Goal: Task Accomplishment & Management: Contribute content

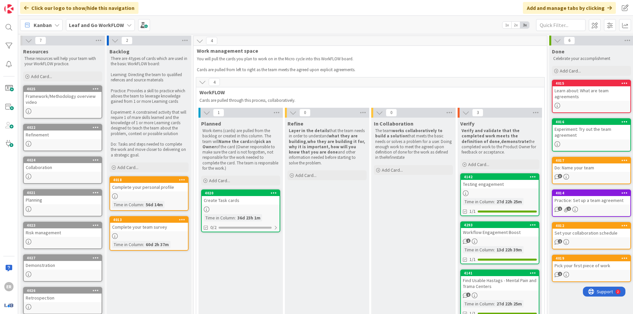
click at [108, 26] on b "Leaf and Go WorkFLOW" at bounding box center [96, 25] width 55 height 7
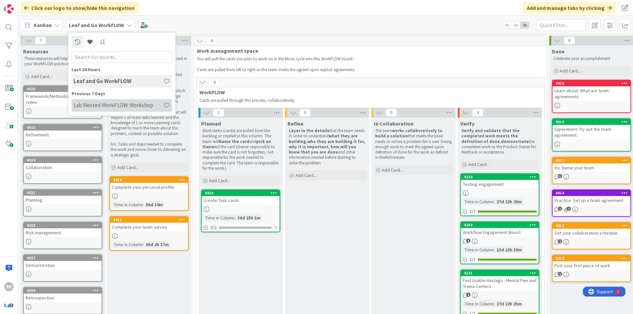
click at [86, 102] on h4 "Lab Nested WorkFLOW: Workshop" at bounding box center [118, 105] width 90 height 7
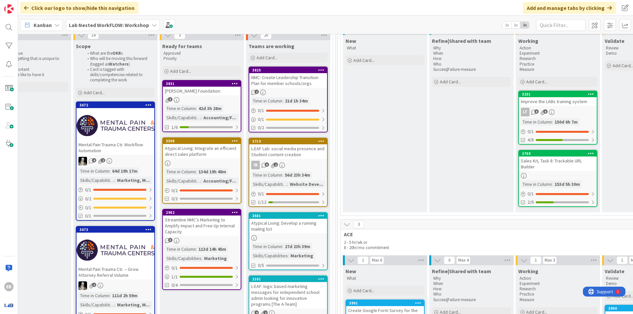
scroll to position [66, 735]
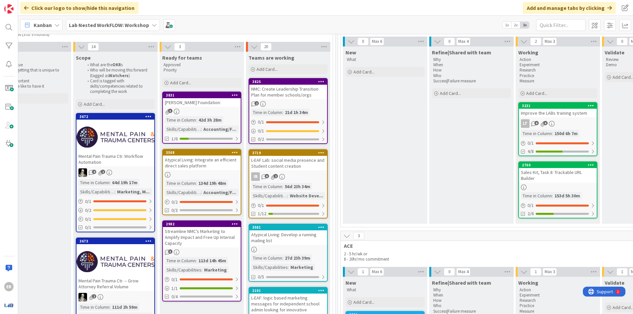
click at [85, 26] on b "Lab Nested WorkFLOW: Workshop" at bounding box center [109, 25] width 80 height 7
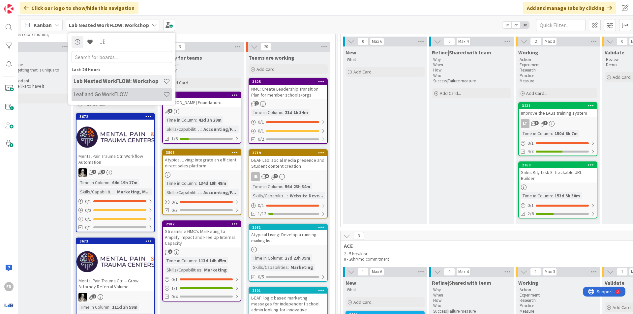
click at [93, 90] on div "Leaf and Go WorkFLOW" at bounding box center [121, 94] width 100 height 13
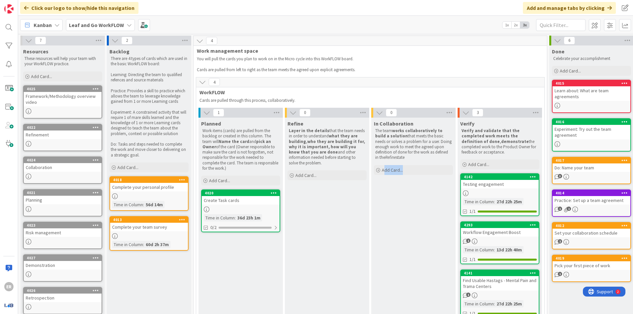
scroll to position [25, 0]
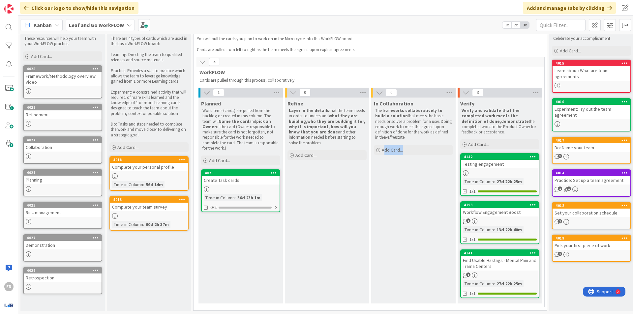
drag, startPoint x: 383, startPoint y: 307, endPoint x: 454, endPoint y: 306, distance: 70.8
click at [454, 306] on div "4 Work management space You will pull the cards you plan to work on in the Micr…" at bounding box center [370, 164] width 356 height 299
click at [412, 279] on div "In Collaboration The team works collaboratively to build a solution that meets …" at bounding box center [413, 201] width 84 height 206
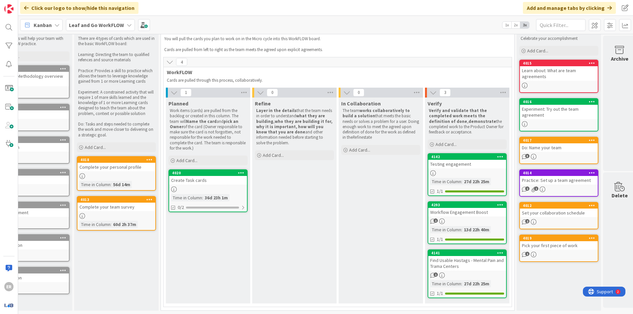
scroll to position [25, 43]
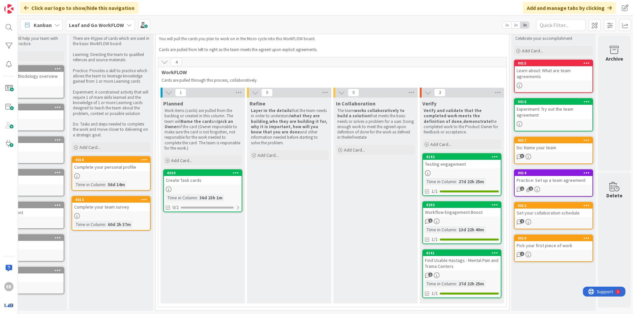
click at [86, 22] on b "Leaf and Go WorkFLOW" at bounding box center [96, 25] width 55 height 7
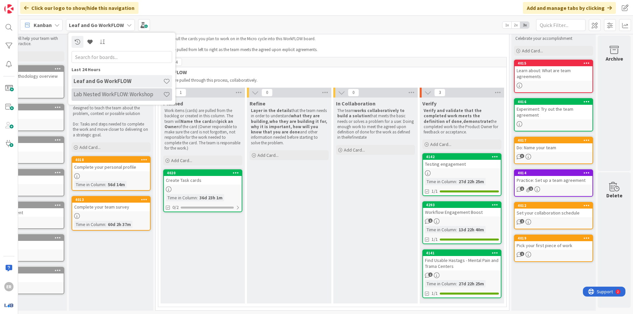
click at [88, 89] on div "Lab Nested WorkFLOW: Workshop" at bounding box center [121, 94] width 100 height 13
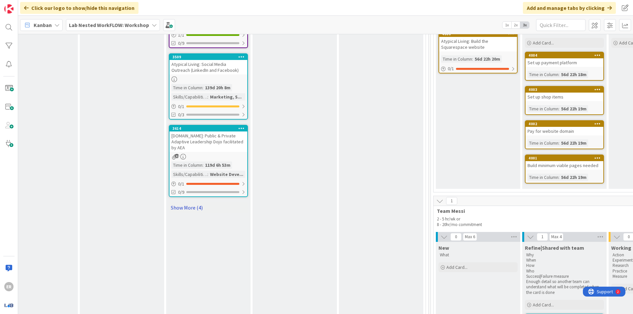
click at [186, 202] on link "Show More (4)" at bounding box center [208, 207] width 79 height 11
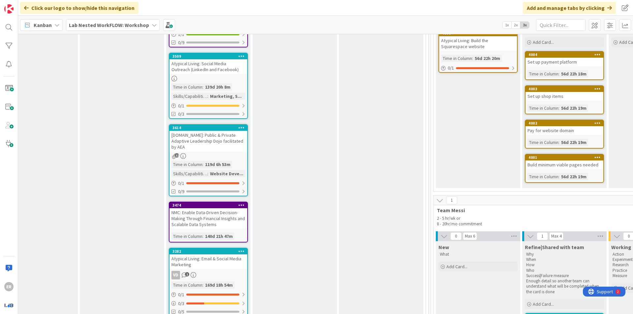
scroll to position [955, 642]
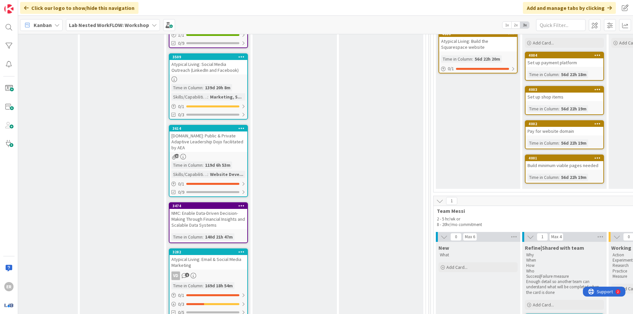
click at [209, 217] on div "NMC: Enable Data-Driven Decision-Making Through Financial Insights and Scalable…" at bounding box center [208, 219] width 78 height 20
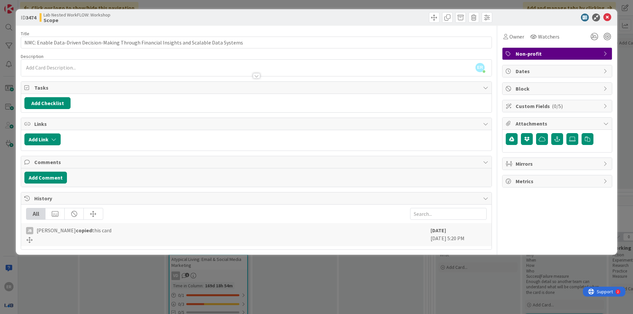
click at [262, 74] on div "Title 93 / 128 NMC: Enable Data-Driven Decision-Making Through Financial Insigh…" at bounding box center [256, 138] width 471 height 224
click at [257, 73] on div at bounding box center [256, 75] width 7 height 5
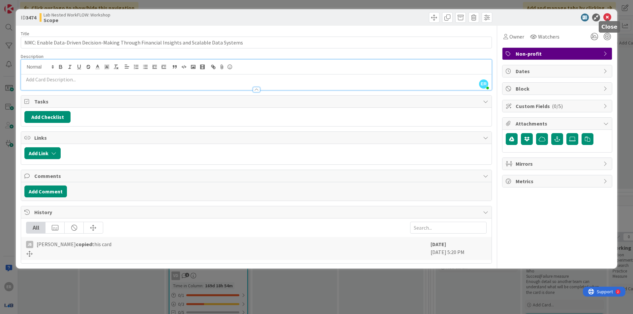
click at [607, 14] on icon at bounding box center [607, 18] width 8 height 8
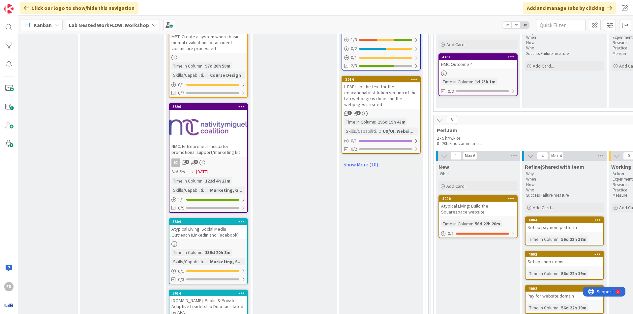
click at [218, 131] on div at bounding box center [208, 127] width 78 height 30
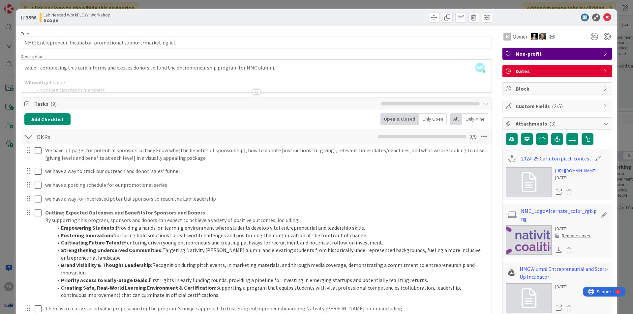
click at [603, 14] on icon at bounding box center [607, 18] width 8 height 8
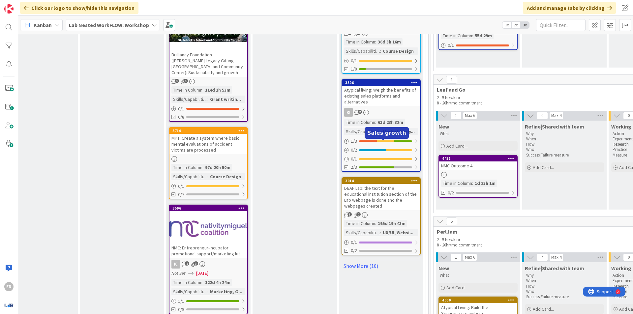
scroll to position [725, 642]
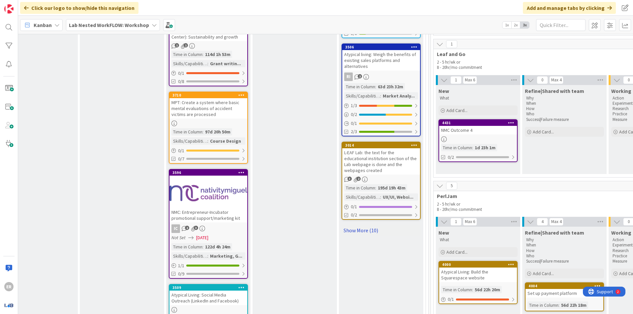
click at [362, 225] on link "Show More (10)" at bounding box center [380, 230] width 79 height 11
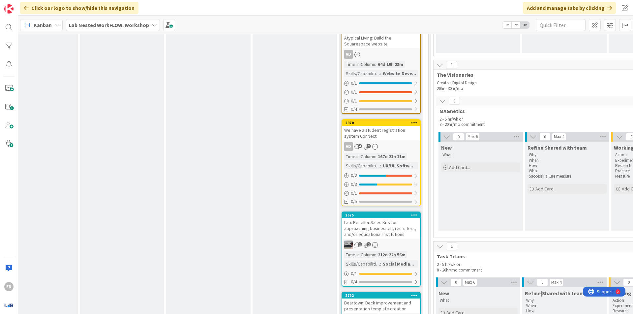
scroll to position [1285, 642]
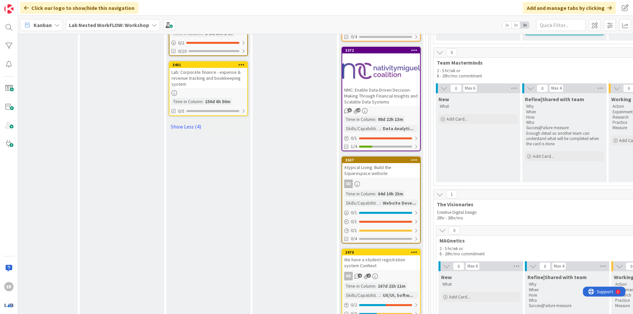
click at [384, 73] on div at bounding box center [381, 71] width 78 height 30
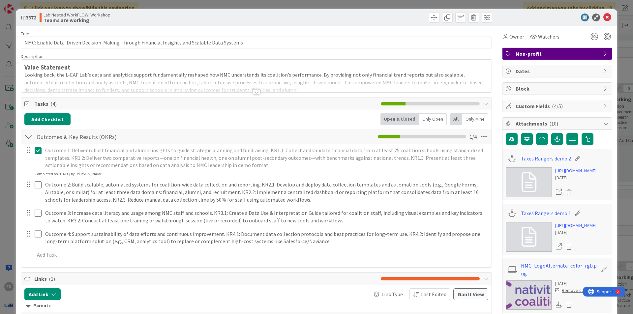
click at [255, 89] on div at bounding box center [256, 91] width 7 height 5
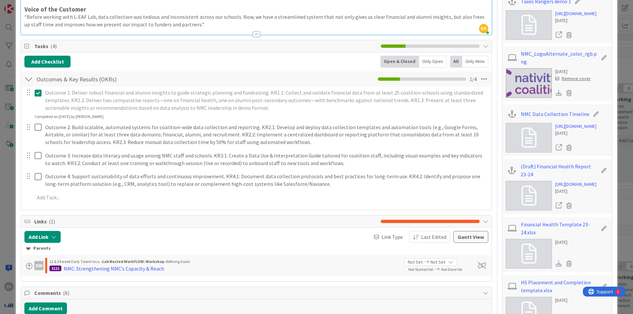
scroll to position [198, 0]
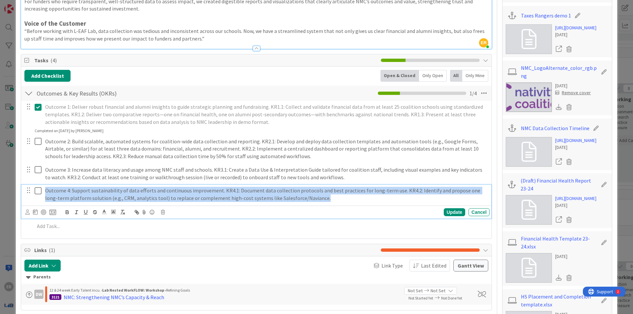
drag, startPoint x: 46, startPoint y: 188, endPoint x: 323, endPoint y: 195, distance: 277.5
click at [323, 195] on p "Outcome 4: Support sustainability of data efforts and continuous improvement. K…" at bounding box center [265, 194] width 441 height 15
copy p "Outcome 4: Support sustainability of data efforts and continuous improvement. K…"
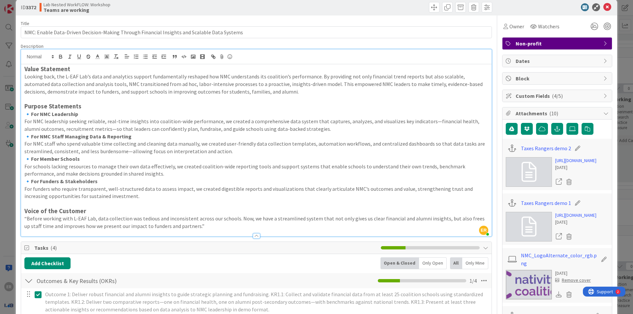
scroll to position [0, 0]
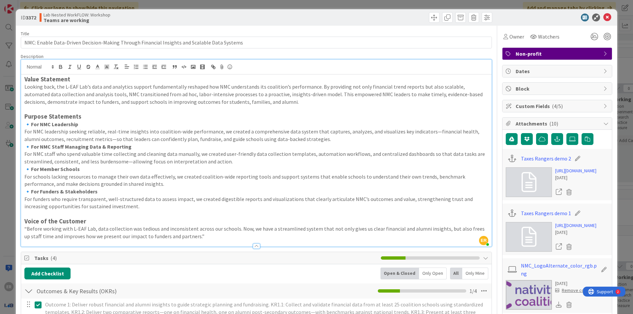
click at [603, 14] on icon at bounding box center [607, 18] width 8 height 8
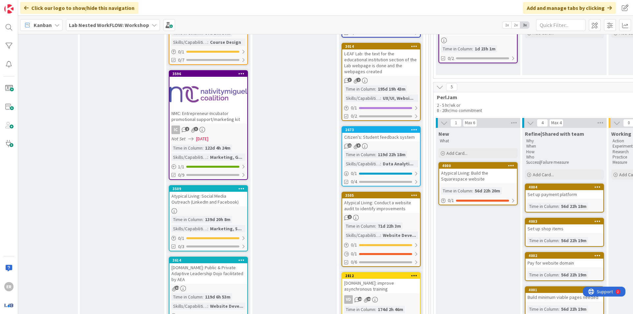
click at [119, 20] on div "Lab Nested WorkFLOW: Workshop" at bounding box center [113, 25] width 94 height 12
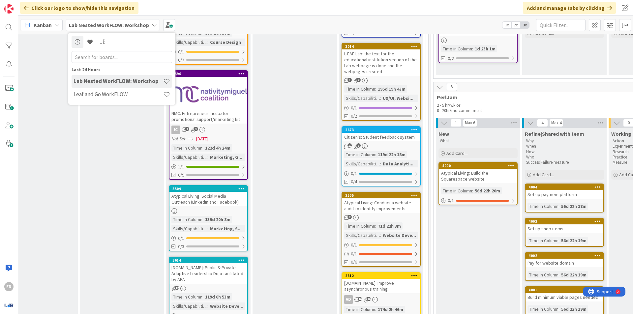
click at [100, 71] on div "Last 24 Hours" at bounding box center [121, 69] width 100 height 7
click at [99, 95] on h4 "Leaf and Go WorkFLOW" at bounding box center [118, 94] width 90 height 7
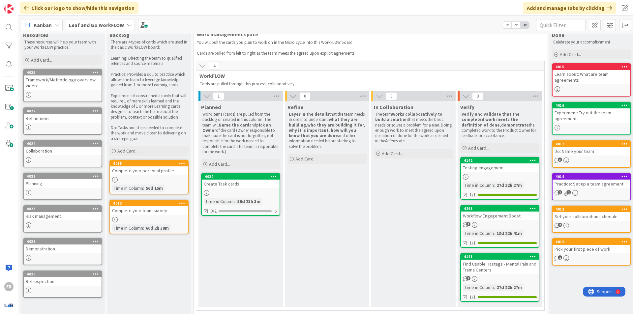
scroll to position [25, 0]
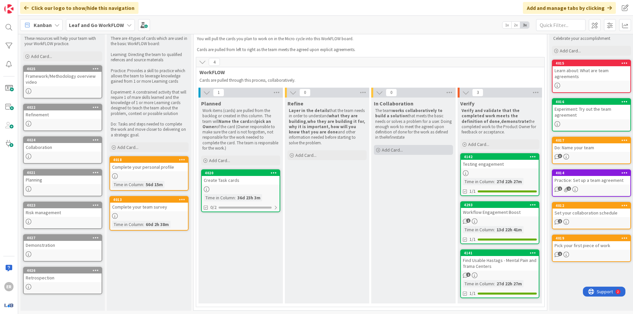
click at [402, 147] on span "Add Card..." at bounding box center [392, 150] width 21 height 6
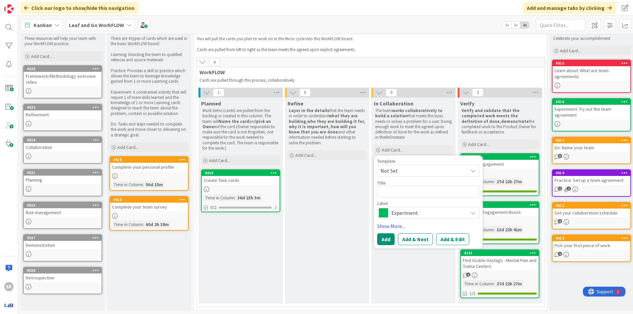
click at [398, 186] on textarea at bounding box center [428, 192] width 102 height 12
drag, startPoint x: 397, startPoint y: 187, endPoint x: 305, endPoint y: 168, distance: 93.2
click at [339, 187] on div "Refine Layer in the details that the team needs in order to understand what the…" at bounding box center [327, 201] width 84 height 206
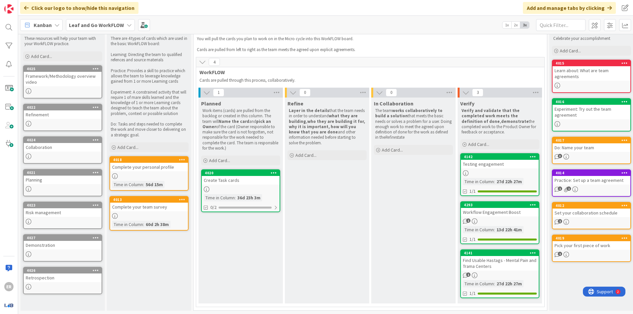
click at [92, 23] on b "Leaf and Go WorkFLOW" at bounding box center [96, 25] width 55 height 7
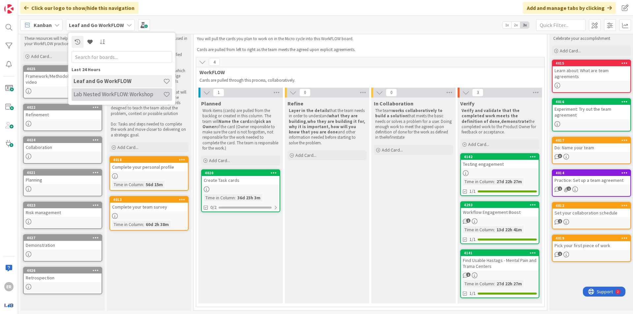
click at [106, 94] on h4 "Lab Nested WorkFLOW: Workshop" at bounding box center [118, 94] width 90 height 7
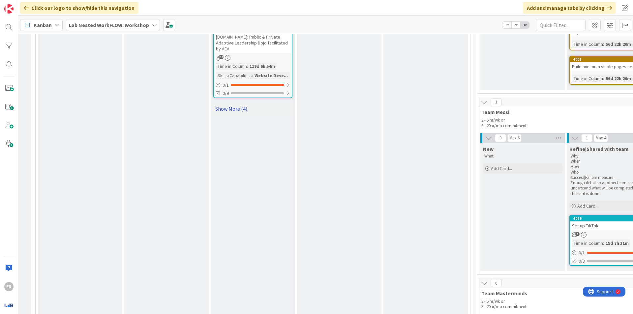
click at [237, 103] on link "Show More (4)" at bounding box center [252, 108] width 79 height 11
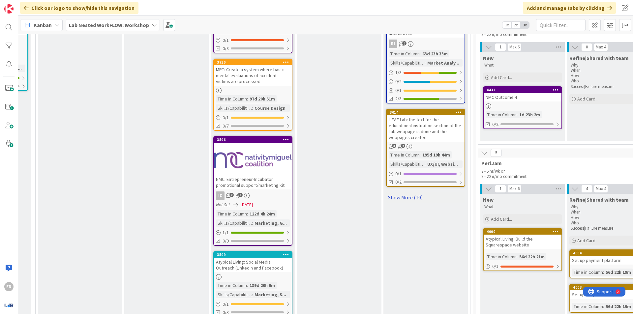
click at [401, 192] on link "Show More (10)" at bounding box center [425, 197] width 79 height 11
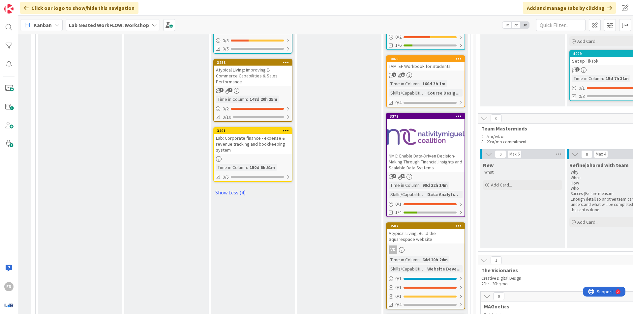
click at [427, 141] on div at bounding box center [425, 137] width 78 height 30
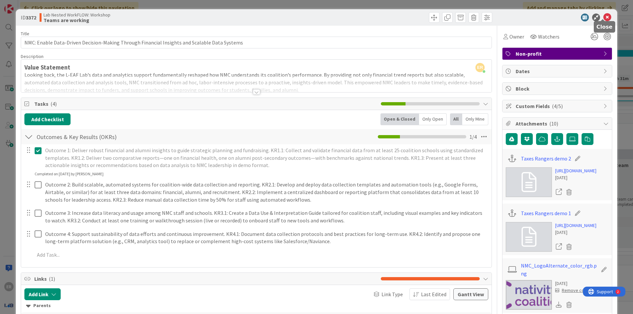
click at [603, 17] on icon at bounding box center [607, 18] width 8 height 8
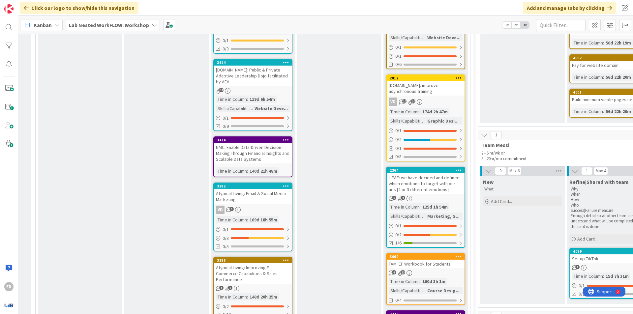
click at [118, 22] on b "Lab Nested WorkFLOW: Workshop" at bounding box center [109, 25] width 80 height 7
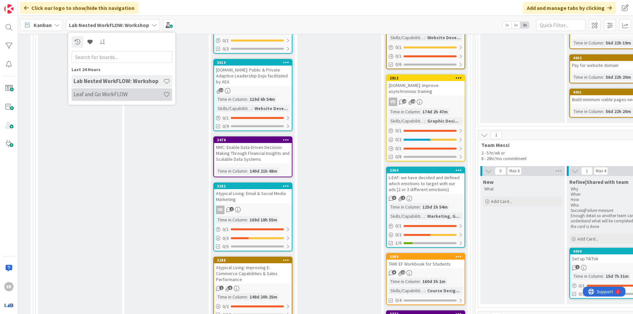
click at [93, 95] on h4 "Leaf and Go WorkFLOW" at bounding box center [118, 94] width 90 height 7
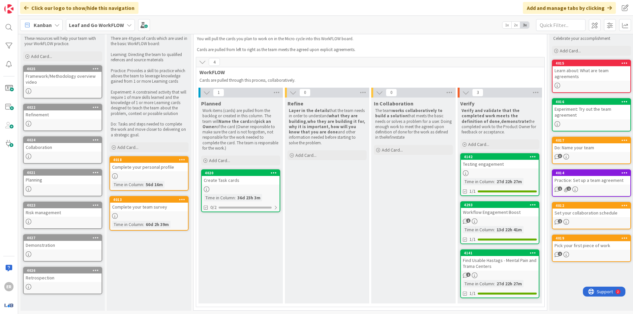
drag, startPoint x: 398, startPoint y: 146, endPoint x: 390, endPoint y: 156, distance: 12.9
click at [390, 156] on div "In Collaboration The team works collaboratively to build a solution that meets …" at bounding box center [413, 201] width 84 height 206
click at [400, 147] on span "Add Card..." at bounding box center [392, 150] width 21 height 6
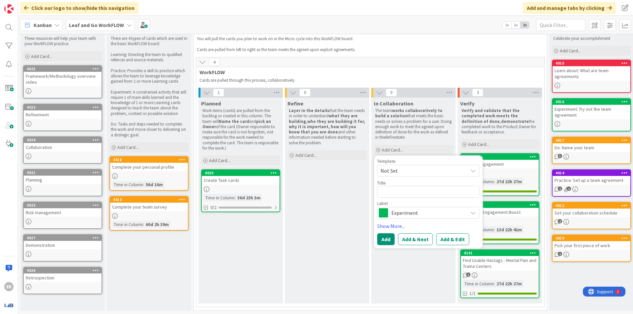
click at [391, 186] on textarea at bounding box center [428, 192] width 102 height 12
paste textarea "NMC: Enable Data-Driven Decision-Making Through Financial Insights and Scalable…"
type textarea "x"
type textarea "NMC: Enable Data-Driven Decision-Making Through Financial Insights and Scalable…"
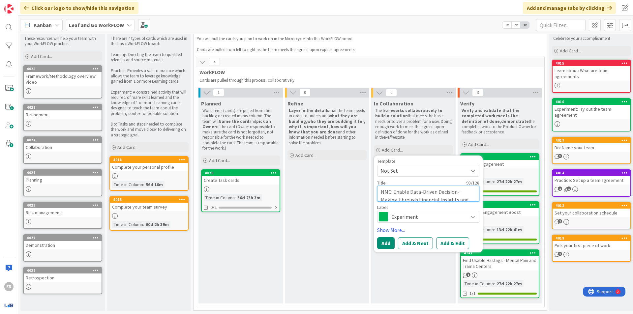
click at [391, 186] on textarea "NMC: Enable Data-Driven Decision-Making Through Financial Insights and Scalable…" at bounding box center [428, 194] width 102 height 16
type textarea "x"
type textarea "NMC:Enable Data-Driven Decision-Making Through Financial Insights and Scalable …"
type textarea "x"
type textarea "NMCEnable Data-Driven Decision-Making Through Financial Insights and Scalable D…"
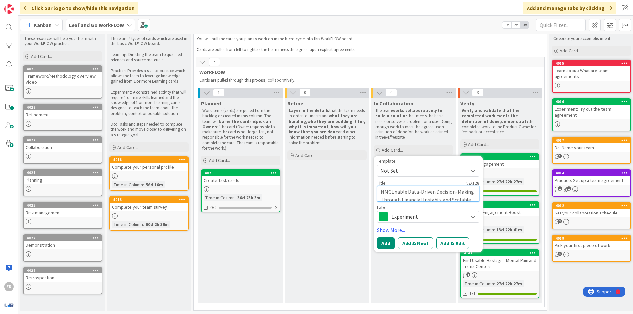
type textarea "x"
type textarea "NMEnable Data-Driven Decision-Making Through Financial Insights and Scalable Da…"
type textarea "x"
type textarea "NEnable Data-Driven Decision-Making Through Financial Insights and Scalable Dat…"
type textarea "x"
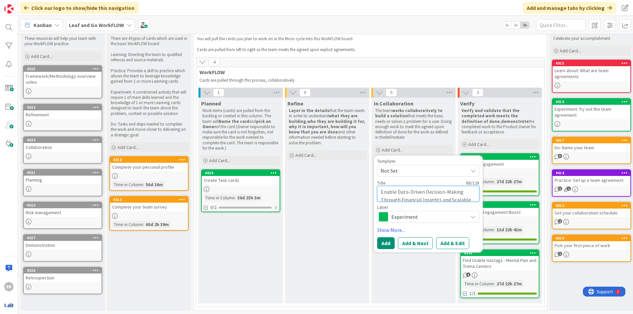
type textarea "Enable Data-Driven Decision-Making Through Financial Insights and Scalable Data…"
click at [421, 215] on span "Experiment" at bounding box center [427, 216] width 73 height 9
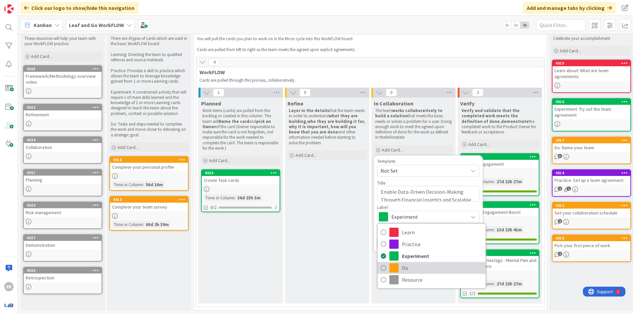
click at [404, 263] on span "Do" at bounding box center [442, 268] width 80 height 10
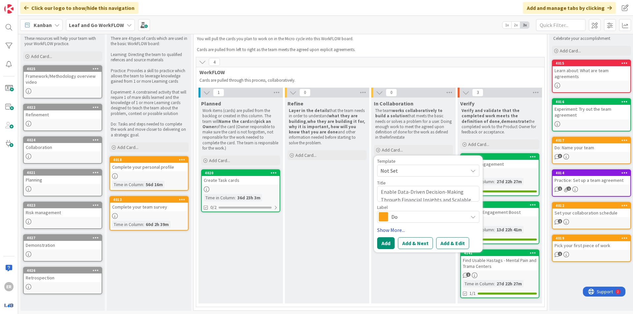
click at [388, 226] on link "Show More..." at bounding box center [428, 230] width 102 height 8
type textarea "x"
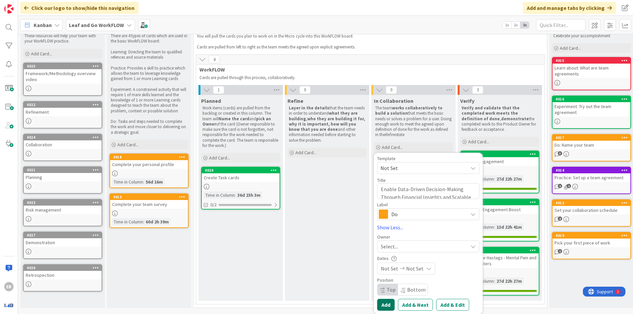
click at [391, 299] on button "Add" at bounding box center [385, 305] width 17 height 12
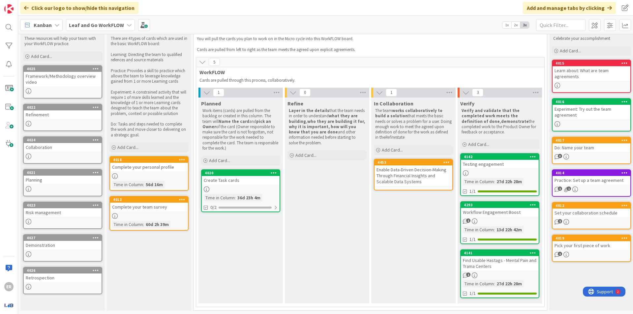
click at [411, 171] on div "Enable Data-Driven Decision-Making Through Financial Insights and Scalable Data…" at bounding box center [413, 175] width 78 height 20
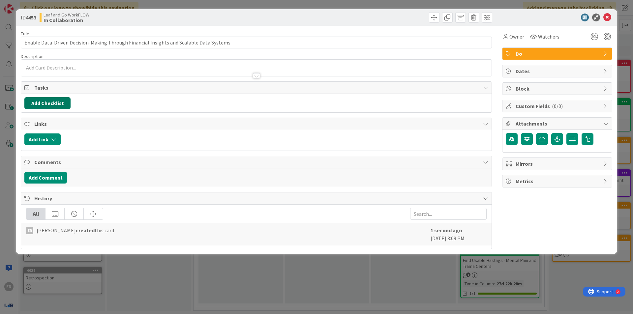
click at [55, 98] on button "Add Checklist" at bounding box center [47, 103] width 46 height 12
click at [66, 127] on input at bounding box center [79, 133] width 102 height 12
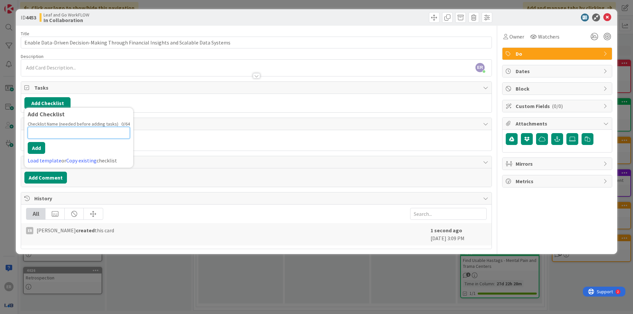
paste input "Outcome 4: Support sustainability of data efforts and continuous"
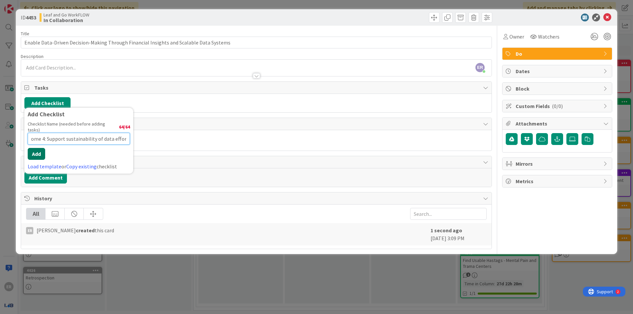
type input "Outcome 4: Support sustainability of data efforts and continuous"
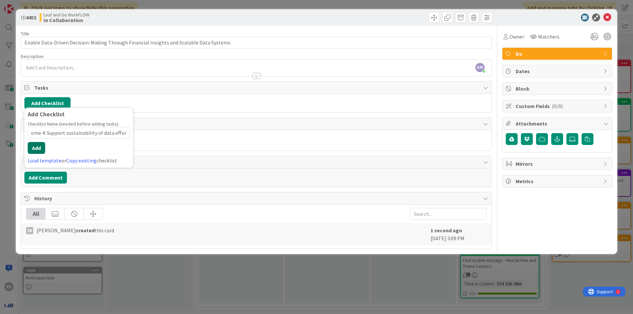
click at [33, 142] on button "Add" at bounding box center [36, 148] width 17 height 12
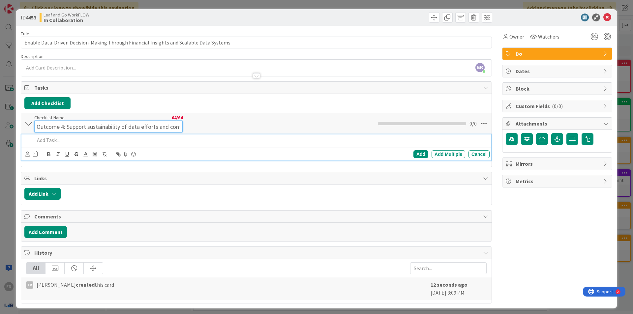
click at [100, 115] on div "Checklist Name 64 / 64 Outcome 4: Support sustainability of data efforts and co…" at bounding box center [108, 124] width 148 height 18
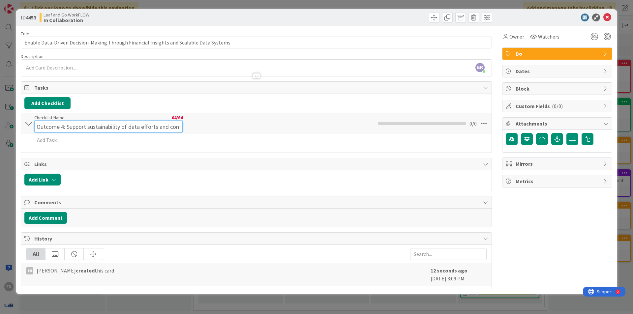
click at [100, 121] on input "Outcome 4: Support sustainability of data efforts and continuous" at bounding box center [108, 127] width 148 height 12
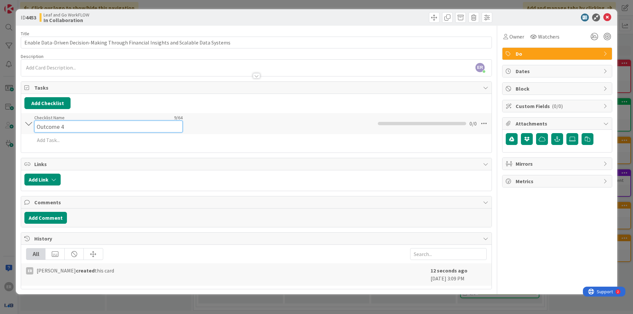
type input "Outcome 4"
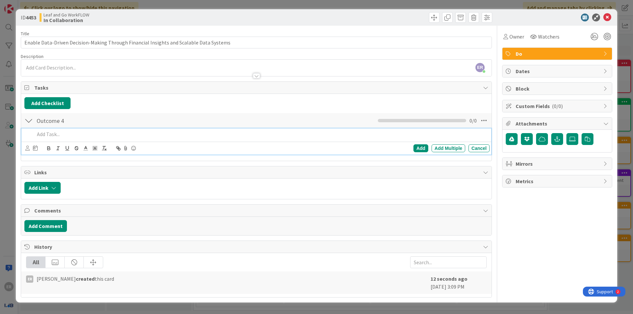
click at [49, 131] on p at bounding box center [261, 134] width 452 height 8
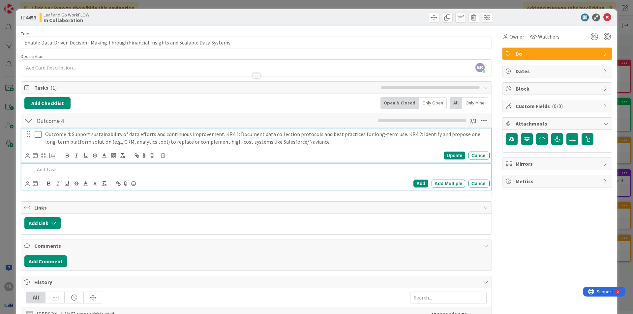
click at [347, 138] on p "Outcome 4: Support sustainability of data efforts and continuous improvement. K…" at bounding box center [265, 137] width 441 height 15
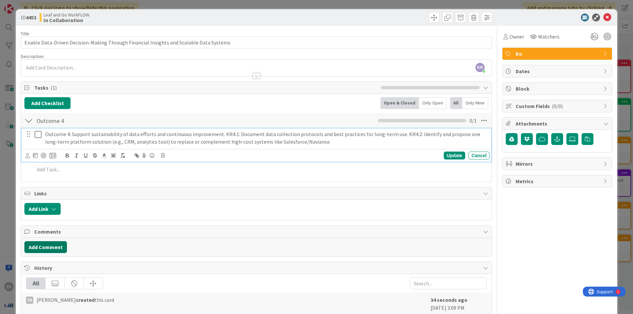
click at [39, 242] on button "Add Comment" at bounding box center [45, 247] width 43 height 12
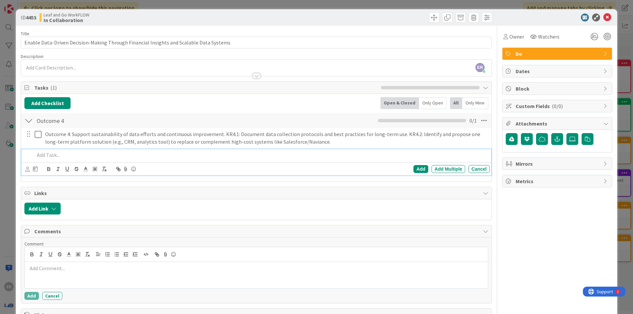
click at [64, 149] on div at bounding box center [260, 155] width 457 height 12
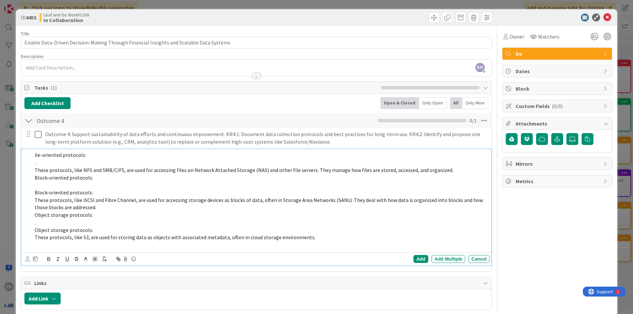
click at [97, 151] on p "ile-oriented protocols:" at bounding box center [261, 155] width 452 height 8
click at [35, 152] on span "ile-oriented protocols:" at bounding box center [60, 155] width 51 height 7
click at [57, 159] on p "." at bounding box center [261, 163] width 452 height 8
click at [35, 151] on p "File-oriented protocols:" at bounding box center [261, 155] width 452 height 8
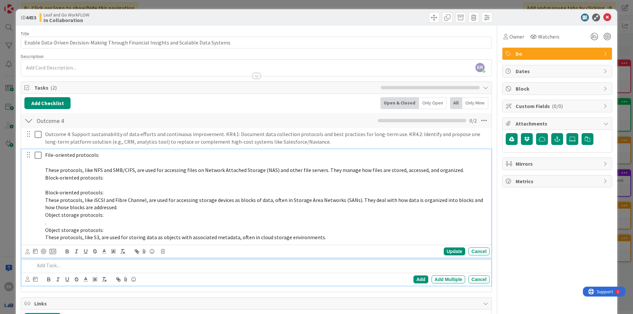
click at [51, 155] on p "File-oriented protocols:" at bounding box center [265, 155] width 441 height 8
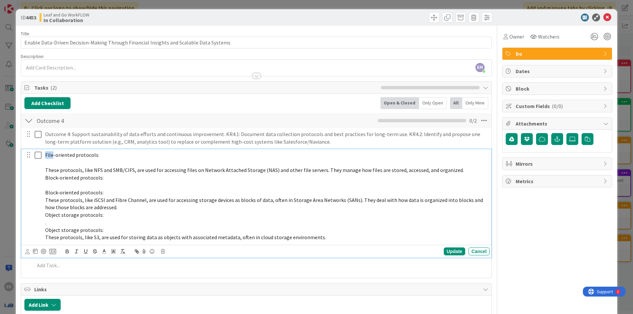
click at [50, 154] on p "File-oriented protocols:" at bounding box center [265, 155] width 441 height 8
click at [53, 167] on span "These protocols, like NFS and SMB/CIFS, are used for accessing files on Network…" at bounding box center [254, 170] width 418 height 7
click at [73, 154] on span "The three File-oriented protocols:" at bounding box center [83, 155] width 77 height 7
click at [68, 152] on span "The three File-oriented protocols:" at bounding box center [83, 155] width 77 height 7
click at [73, 152] on span "The three File-oriented protocols:" at bounding box center [83, 155] width 77 height 7
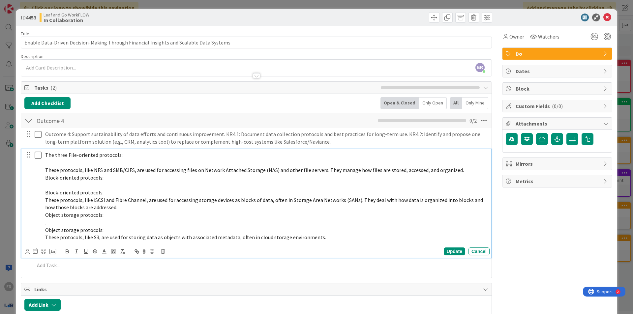
click at [59, 166] on p "These protocols, like NFS and SMB/CIFS, are used for accessing files on Network…" at bounding box center [265, 170] width 441 height 8
click at [47, 159] on p at bounding box center [265, 163] width 441 height 8
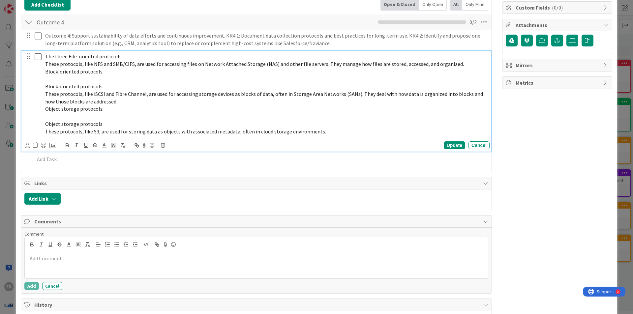
scroll to position [99, 0]
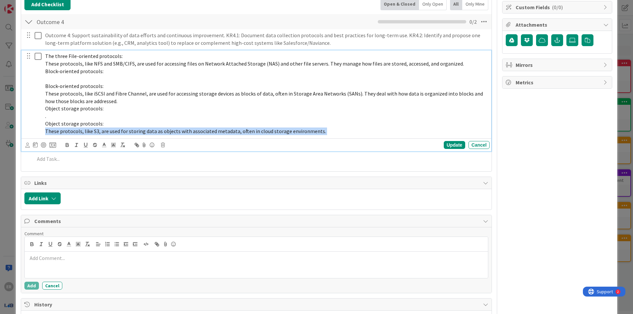
drag, startPoint x: 335, startPoint y: 133, endPoint x: 312, endPoint y: 126, distance: 23.7
click at [312, 126] on div "The three File-oriented protocols: These protocols, like NFS and SMB/CIFS, are …" at bounding box center [256, 100] width 470 height 101
drag, startPoint x: 322, startPoint y: 126, endPoint x: 42, endPoint y: 47, distance: 291.4
click at [42, 50] on div "The three File-oriented protocols: These protocols, like NFS and SMB/CIFS, are …" at bounding box center [256, 93] width 465 height 86
copy div "The three File-oriented protocols: These protocols, like NFS and SMB/CIFS, are …"
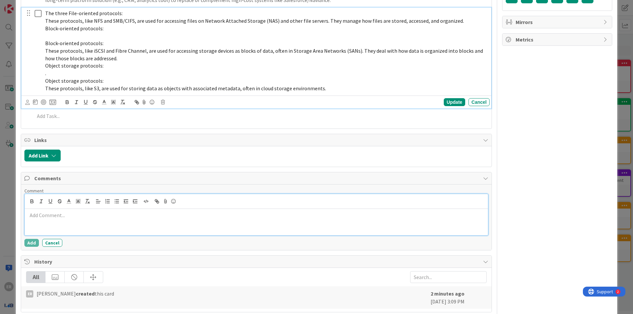
click at [56, 212] on p at bounding box center [256, 216] width 458 height 8
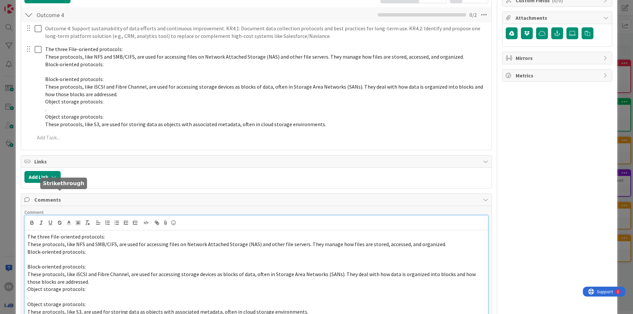
scroll to position [94, 0]
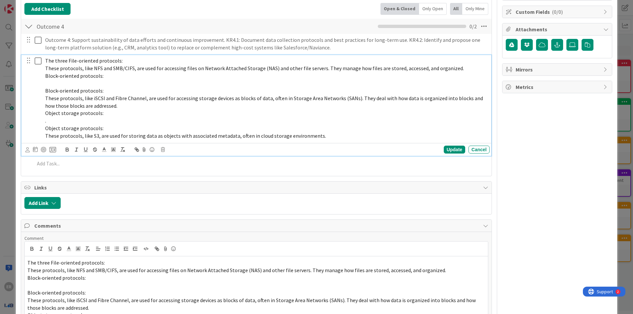
click at [79, 96] on span "These protocols, like iSCSI and Fibre Channel, are used for accessing storage d…" at bounding box center [264, 102] width 439 height 14
click at [470, 146] on div "Cancel" at bounding box center [478, 150] width 21 height 8
click at [68, 95] on p "These protocols, like iSCSI and Fibre Channel, are used for accessing storage d…" at bounding box center [265, 102] width 441 height 15
click at [163, 147] on icon at bounding box center [163, 149] width 4 height 5
click at [179, 178] on div "Are you sure you want to delete this task? Delete Cancel" at bounding box center [215, 170] width 109 height 34
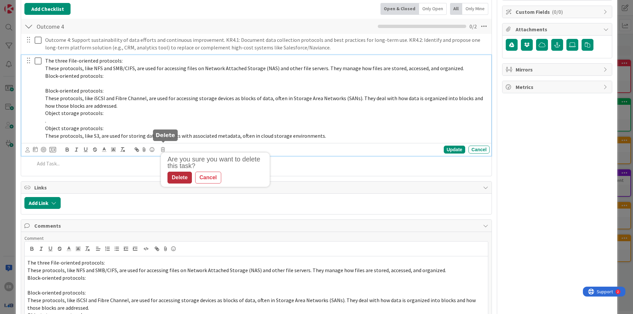
click at [179, 174] on div "Delete" at bounding box center [179, 178] width 24 height 12
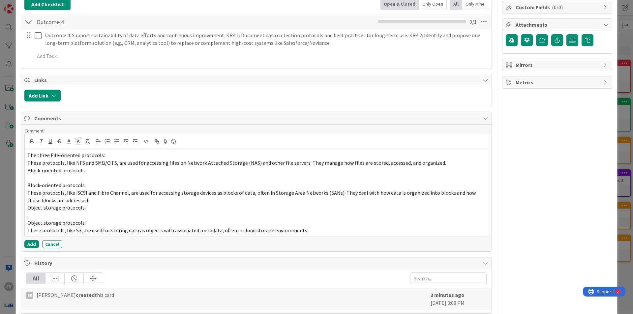
scroll to position [100, 0]
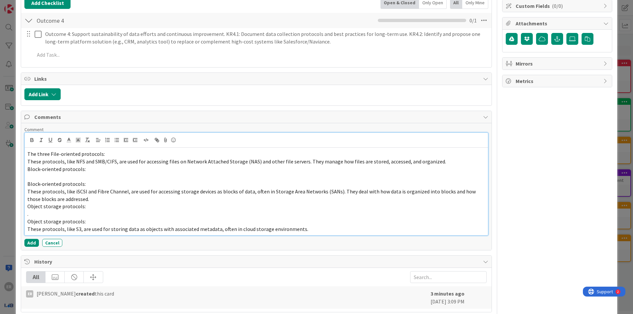
click at [25, 148] on div "The three File-oriented protocols: These protocols, like NFS and SMB/CIFS, are …" at bounding box center [256, 192] width 463 height 88
click at [51, 151] on span "The three File-oriented protocols:" at bounding box center [65, 154] width 77 height 7
click at [49, 151] on span "The three File-oriented protocols:" at bounding box center [65, 154] width 77 height 7
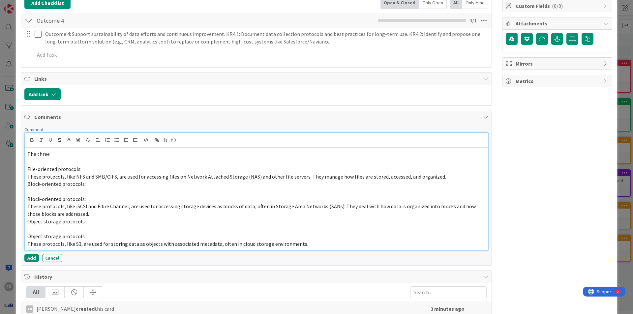
click at [53, 150] on p "The three" at bounding box center [256, 154] width 458 height 8
drag, startPoint x: 126, startPoint y: 170, endPoint x: 58, endPoint y: 168, distance: 68.2
click at [58, 173] on span "These protocols, like NFS and SMB/CIFS, are used for accessing files on Network…" at bounding box center [236, 176] width 418 height 7
drag, startPoint x: 58, startPoint y: 168, endPoint x: 74, endPoint y: 170, distance: 16.4
click at [65, 173] on span "These protocols, like NFS and SMB/CIFS, are used for accessing files on Network…" at bounding box center [236, 176] width 418 height 7
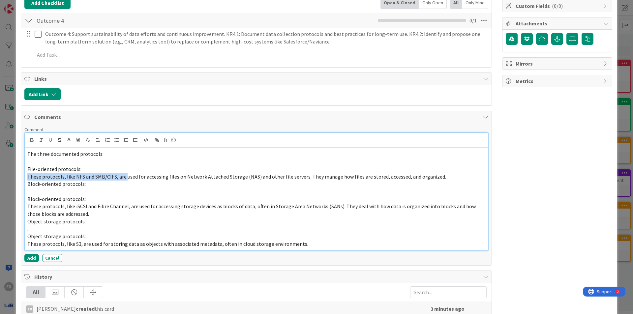
drag, startPoint x: 125, startPoint y: 171, endPoint x: 27, endPoint y: 168, distance: 98.2
click at [27, 168] on div "The three documented protocols: File-oriented protocols: These protocols, like …" at bounding box center [256, 199] width 463 height 102
click at [207, 173] on span "Used for accessing files on Network Attached Storage (NAS) and other file serve…" at bounding box center [186, 176] width 319 height 7
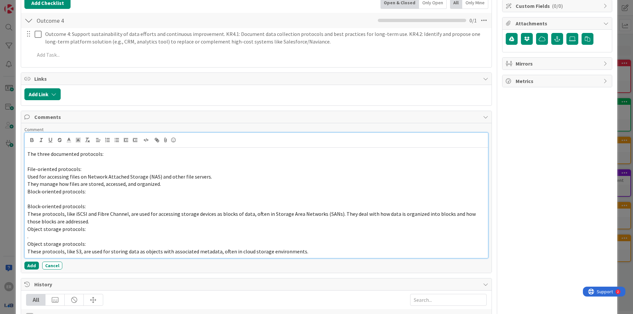
click at [97, 188] on p "Block-oriented protocols:" at bounding box center [256, 192] width 458 height 8
click at [26, 188] on div "The three documented protocols: File-oriented protocols: Used for accessing fil…" at bounding box center [256, 203] width 463 height 110
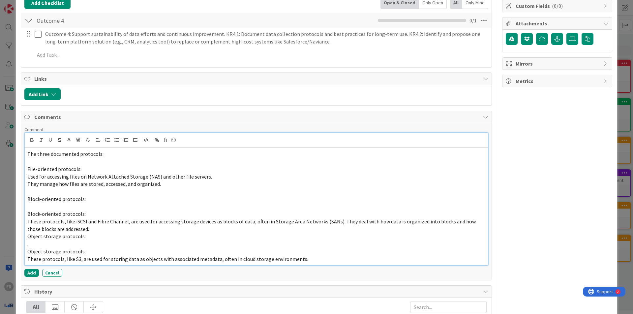
click at [37, 203] on p at bounding box center [256, 207] width 458 height 8
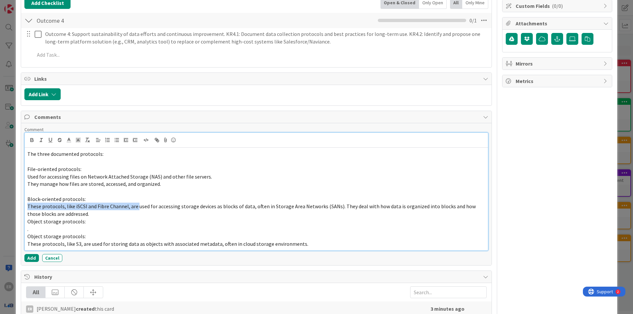
drag, startPoint x: 137, startPoint y: 200, endPoint x: 24, endPoint y: 199, distance: 112.7
click at [24, 199] on div "The three documented protocols: File-oriented protocols: Used for accessing fil…" at bounding box center [256, 191] width 464 height 118
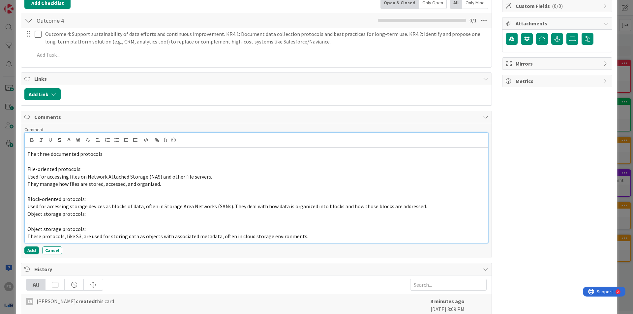
click at [231, 203] on span "Used for accessing storage devices as blocks of data, often in Storage Area Net…" at bounding box center [226, 206] width 399 height 7
click at [229, 203] on span "Used for accessing storage devices as blocks of data, often in Storage Area Net…" at bounding box center [226, 206] width 399 height 7
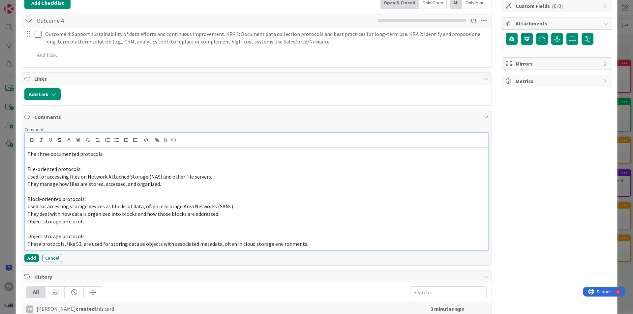
click at [112, 218] on p "Object storage protocols:" at bounding box center [256, 222] width 458 height 8
click at [237, 210] on p "They deal with how data is organized into blocks and how those blocks are addre…" at bounding box center [256, 214] width 458 height 8
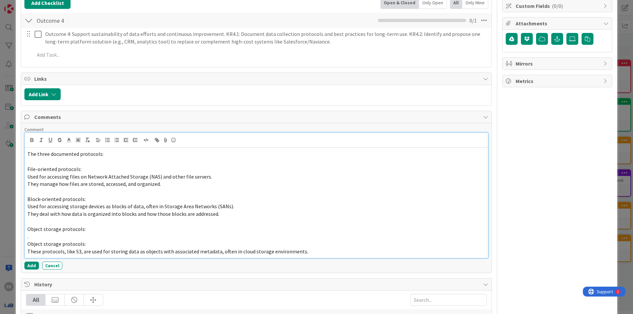
scroll to position [123, 0]
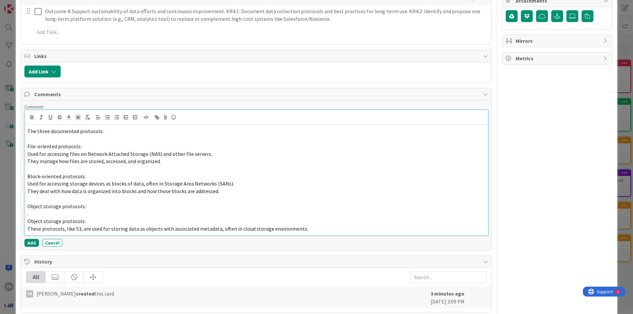
click at [44, 210] on p "." at bounding box center [256, 214] width 458 height 8
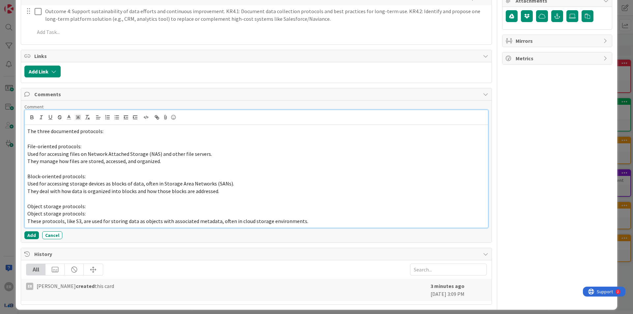
scroll to position [115, 0]
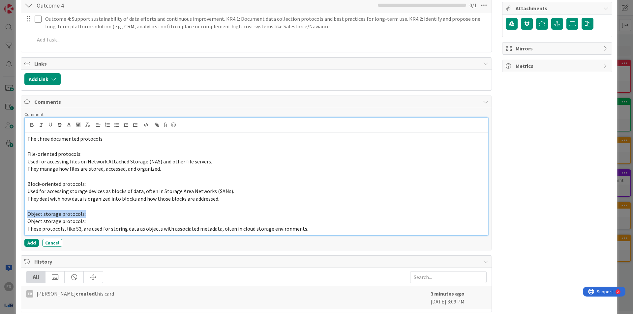
drag, startPoint x: 87, startPoint y: 209, endPoint x: 22, endPoint y: 209, distance: 64.9
click at [22, 209] on div "Comment The three documented protocols: File-oriented protocols: Used for acces…" at bounding box center [256, 179] width 470 height 142
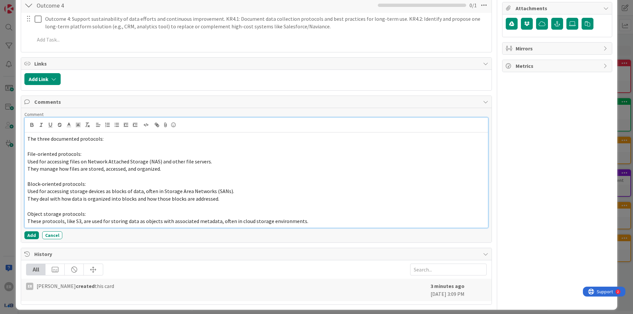
scroll to position [108, 0]
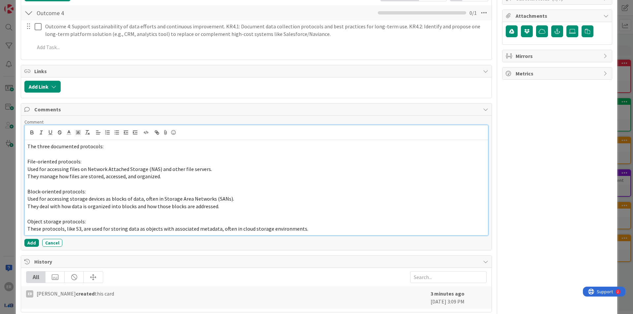
click at [217, 225] on span "These protocols, like S3, are used for storing data as objects with associated …" at bounding box center [167, 228] width 281 height 7
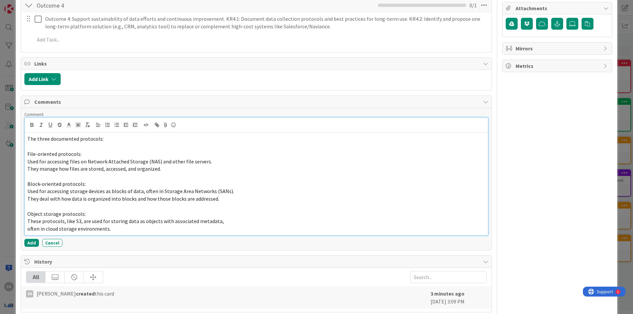
click at [79, 218] on span "These protocols, like S3, are used for storing data as objects with associated …" at bounding box center [125, 221] width 196 height 7
click at [87, 210] on p "Object storage protocols:a" at bounding box center [256, 214] width 458 height 8
click at [35, 218] on span "re used for storing data as objects with associated metadata," at bounding box center [95, 221] width 137 height 7
click at [32, 239] on button "Add" at bounding box center [31, 243] width 14 height 8
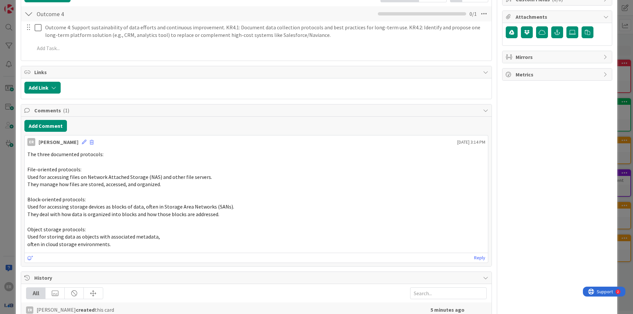
scroll to position [121, 0]
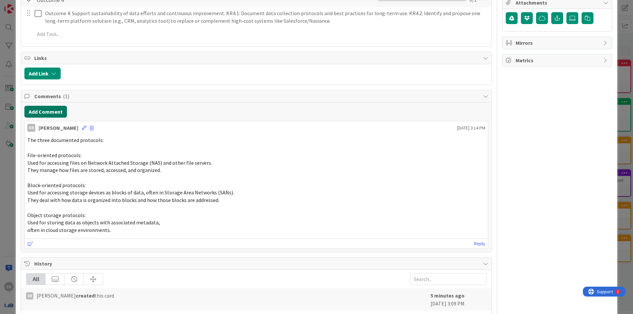
click at [38, 106] on button "Add Comment" at bounding box center [45, 112] width 43 height 12
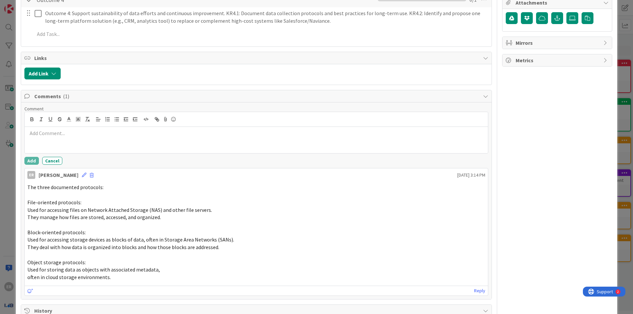
click at [66, 135] on div at bounding box center [256, 140] width 463 height 26
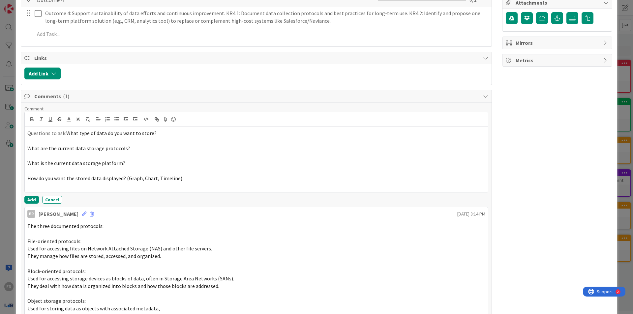
click at [68, 130] on span "What type of data do you want to store?" at bounding box center [111, 133] width 90 height 7
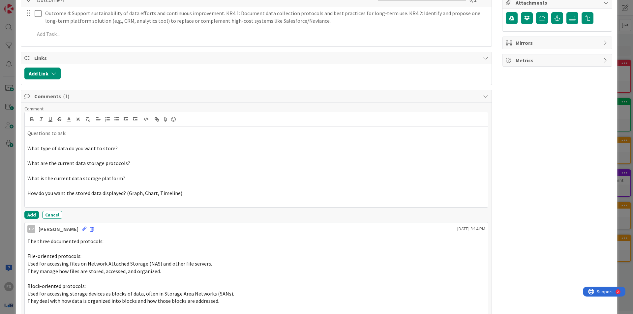
click at [59, 137] on p at bounding box center [256, 141] width 458 height 8
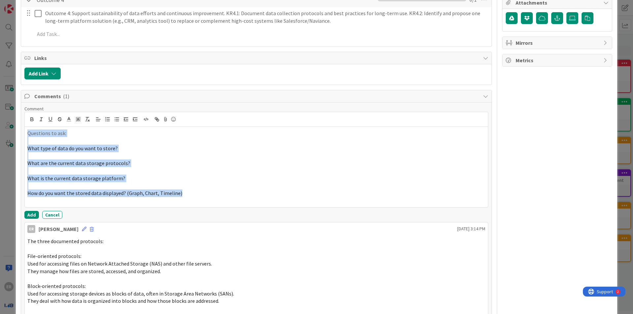
drag, startPoint x: 93, startPoint y: 171, endPoint x: 19, endPoint y: 123, distance: 88.1
click at [19, 123] on div "ID 4453 Leaf and Go WorkFLOW In Collaboration Title 88 / 128 Enable Data-Driven…" at bounding box center [316, 154] width 601 height 532
click at [29, 116] on icon "button" at bounding box center [32, 119] width 6 height 6
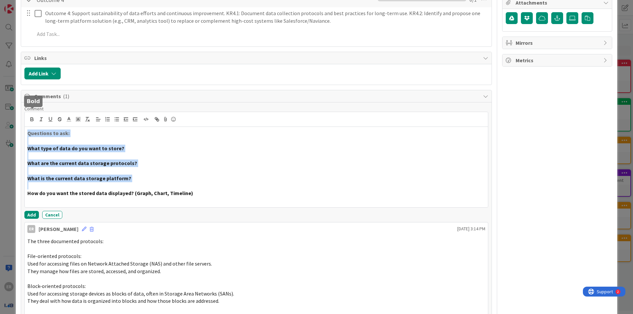
drag, startPoint x: 145, startPoint y: 146, endPoint x: 135, endPoint y: 156, distance: 14.0
click at [145, 152] on p at bounding box center [256, 156] width 458 height 8
click at [170, 159] on p "What are the current data storage protocols?" at bounding box center [256, 163] width 458 height 8
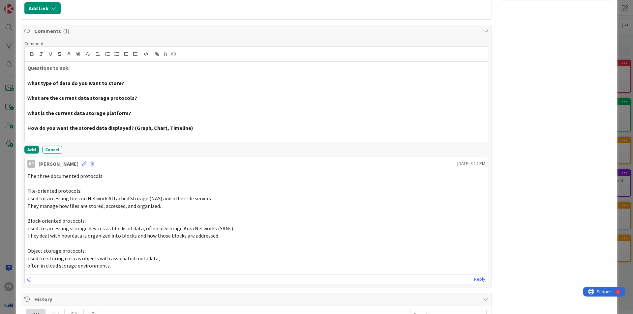
scroll to position [187, 0]
click at [43, 172] on span "The three documented protocols:" at bounding box center [65, 175] width 76 height 7
click at [131, 232] on span "They deal with how data is organized into blocks and how those blocks are addre…" at bounding box center [123, 235] width 192 height 7
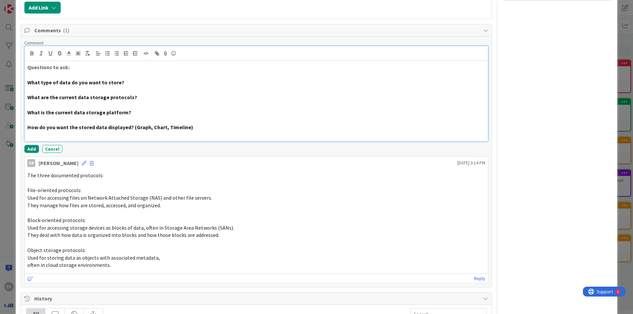
drag, startPoint x: 75, startPoint y: 60, endPoint x: 10, endPoint y: 62, distance: 65.3
click at [10, 62] on div "ID 4453 Leaf and Go WorkFLOW In Collaboration Title 88 / 128 Enable Data-Driven…" at bounding box center [316, 157] width 633 height 314
click at [33, 52] on icon "button" at bounding box center [32, 53] width 2 height 2
click at [61, 79] on strong "What type of data do you want to store?" at bounding box center [75, 82] width 97 height 7
click at [43, 79] on strong "What type of data do you want to store?" at bounding box center [75, 82] width 97 height 7
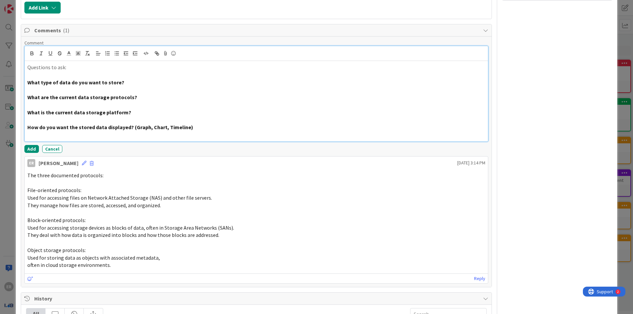
click at [43, 71] on p at bounding box center [256, 75] width 458 height 8
click at [36, 145] on button "Add" at bounding box center [31, 149] width 14 height 8
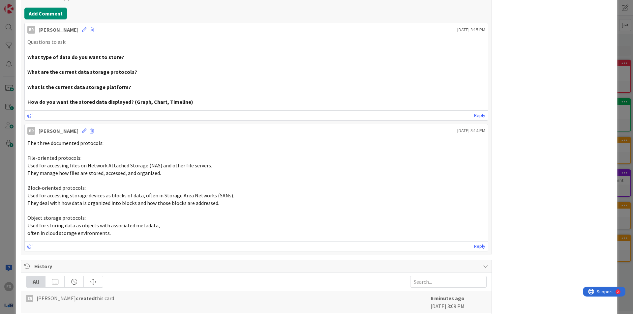
scroll to position [220, 0]
click at [82, 27] on icon at bounding box center [84, 29] width 5 height 5
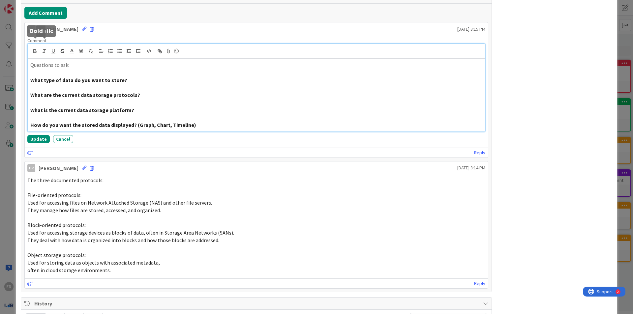
click at [41, 61] on p "Questions to ask:" at bounding box center [256, 65] width 452 height 8
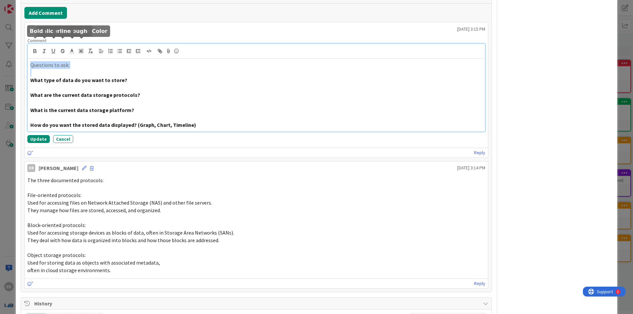
click at [38, 48] on icon "button" at bounding box center [35, 51] width 6 height 6
click at [42, 77] on strong "What type of data do you want to store?" at bounding box center [78, 80] width 97 height 7
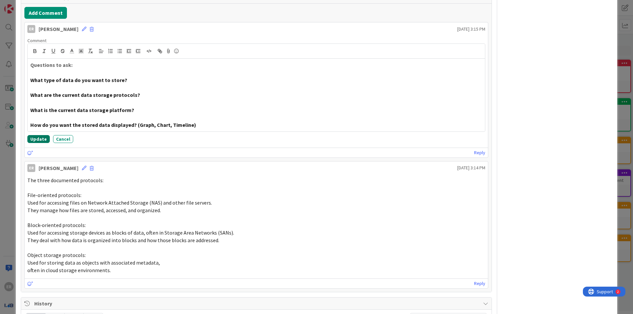
click at [33, 135] on button "Update" at bounding box center [38, 139] width 22 height 8
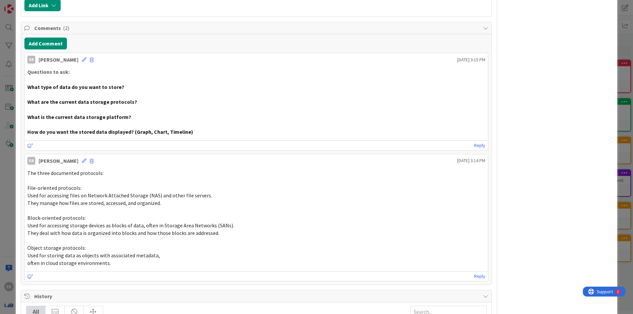
scroll to position [189, 0]
click at [82, 58] on icon at bounding box center [84, 60] width 5 height 5
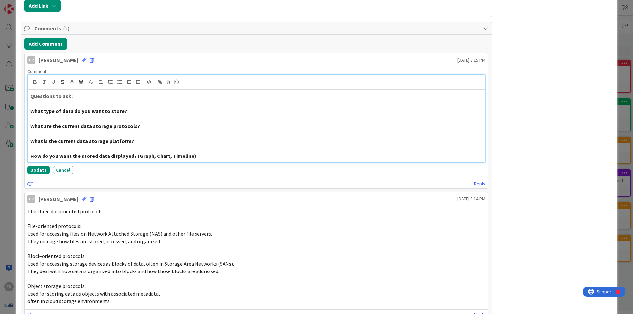
click at [35, 100] on p at bounding box center [256, 104] width 452 height 8
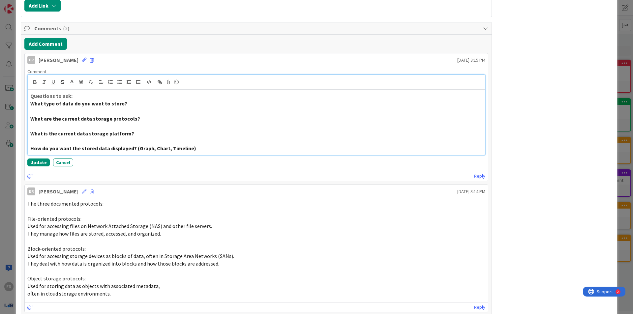
click at [35, 107] on p at bounding box center [256, 111] width 452 height 8
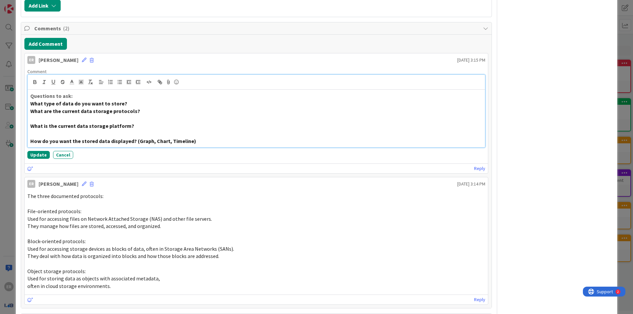
click at [39, 108] on strong "What are the current data storage protocols?" at bounding box center [85, 111] width 110 height 7
click at [40, 115] on p at bounding box center [256, 119] width 452 height 8
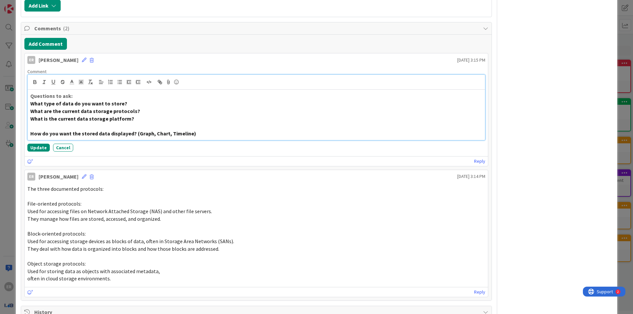
click at [38, 122] on p at bounding box center [256, 126] width 452 height 8
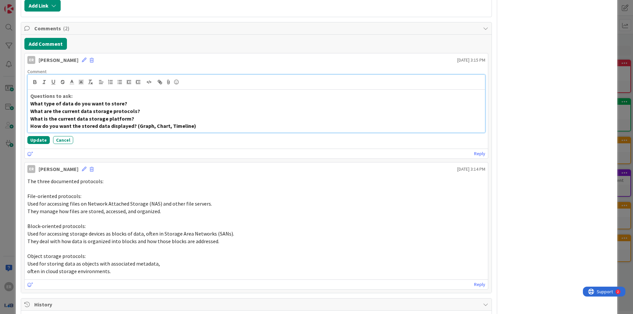
click at [139, 100] on p "What type of data do you want to store?" at bounding box center [256, 104] width 452 height 8
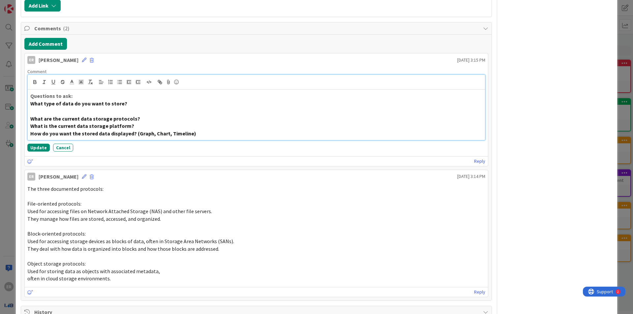
click at [136, 115] on p "What are the current data storage protocols?" at bounding box center [256, 119] width 452 height 8
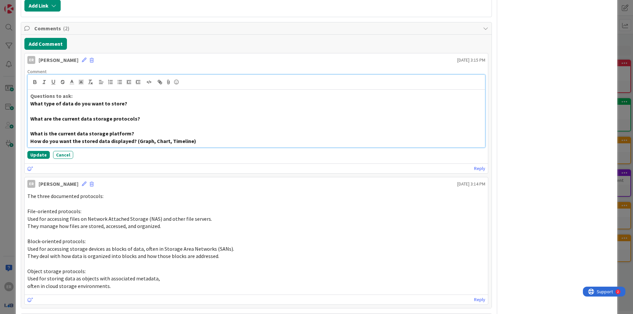
click at [130, 130] on p "What is the current data storage platform?" at bounding box center [256, 134] width 452 height 8
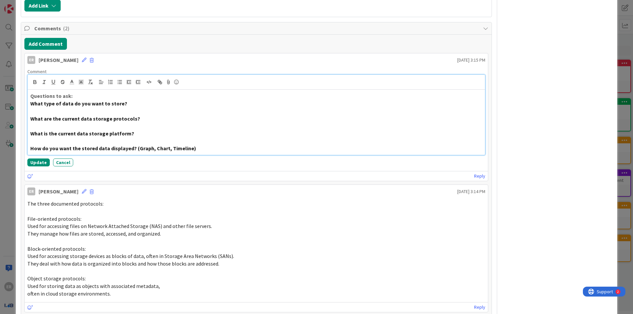
click at [93, 92] on p "Questions to ask:" at bounding box center [256, 96] width 452 height 8
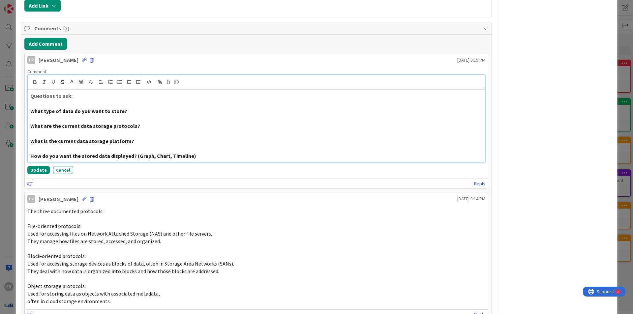
click at [48, 93] on strong "Questions to ask:" at bounding box center [51, 96] width 42 height 7
click at [53, 78] on div at bounding box center [256, 82] width 457 height 15
click at [54, 79] on icon "button" at bounding box center [53, 82] width 6 height 6
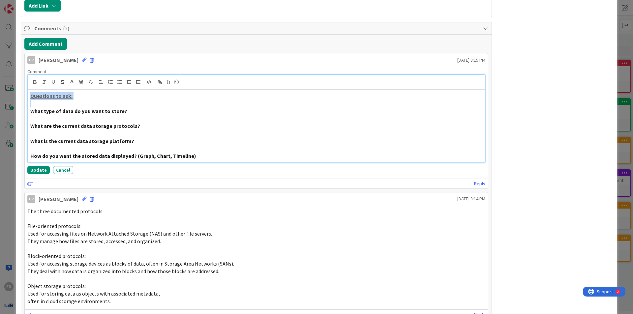
click at [105, 100] on p at bounding box center [256, 104] width 452 height 8
click at [41, 166] on button "Update" at bounding box center [38, 170] width 22 height 8
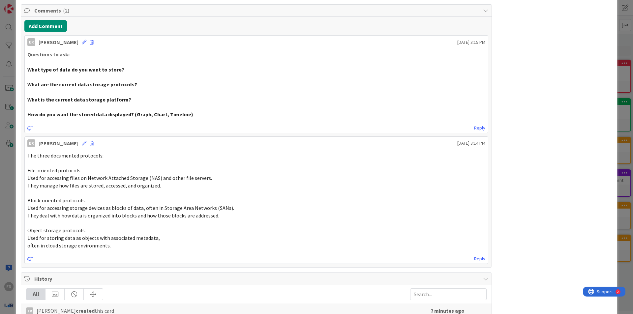
scroll to position [222, 0]
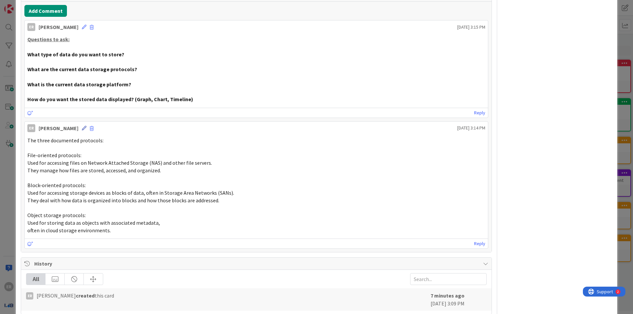
click at [82, 126] on icon at bounding box center [84, 128] width 5 height 5
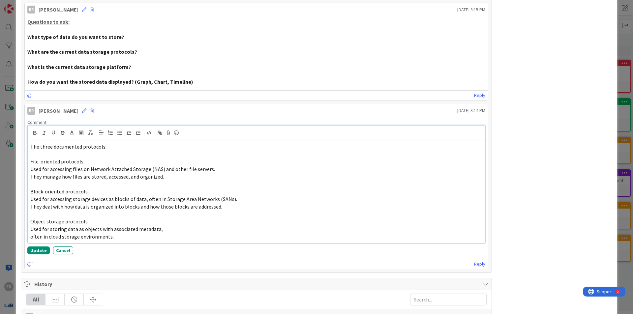
scroll to position [255, 0]
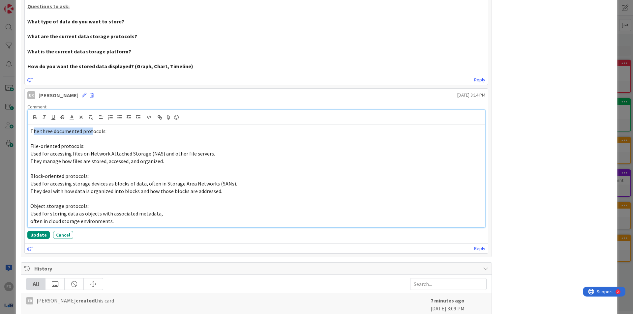
drag, startPoint x: 32, startPoint y: 124, endPoint x: 100, endPoint y: 141, distance: 69.7
click at [92, 128] on p "The three documented protocols:" at bounding box center [256, 132] width 452 height 8
click at [100, 142] on p "File-oriented protocols:" at bounding box center [256, 146] width 452 height 8
click at [56, 128] on span "The three documented protocols:" at bounding box center [68, 131] width 76 height 7
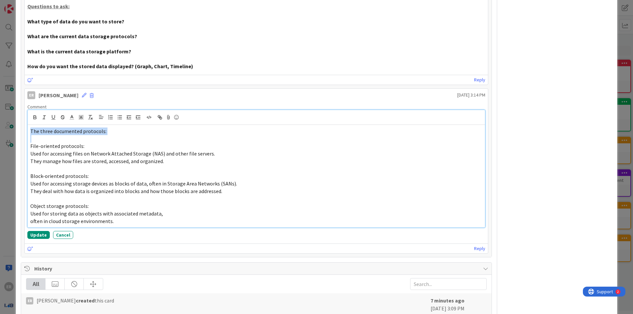
click at [56, 128] on span "The three documented protocols:" at bounding box center [68, 131] width 76 height 7
click at [35, 114] on icon "button" at bounding box center [35, 117] width 6 height 6
click at [172, 150] on span "Used for accessing files on Network Attached Storage (NAS) and other file serve…" at bounding box center [122, 153] width 185 height 7
drag, startPoint x: 31, startPoint y: 136, endPoint x: 170, endPoint y: 206, distance: 155.3
click at [168, 210] on div "The three documented protocols: File-oriented protocols: Used for accessing fil…" at bounding box center [256, 176] width 457 height 102
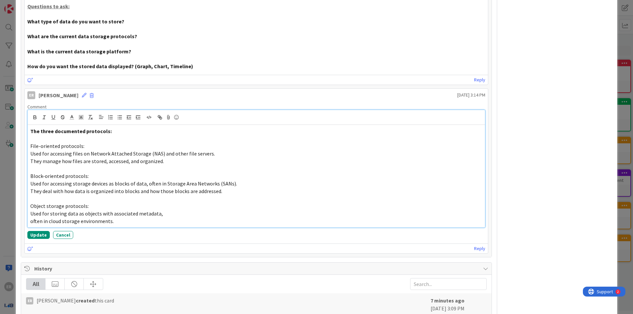
click at [208, 180] on span "Used for accessing storage devices as blocks of data, often in Storage Area Net…" at bounding box center [133, 183] width 207 height 7
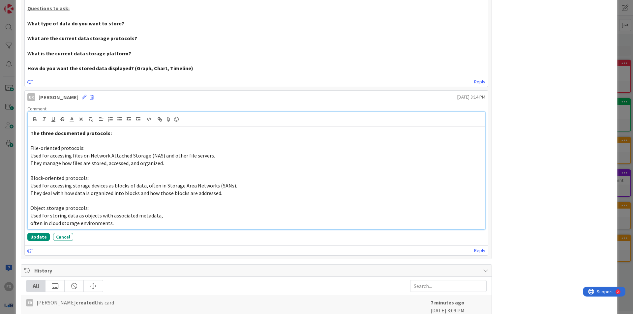
scroll to position [260, 0]
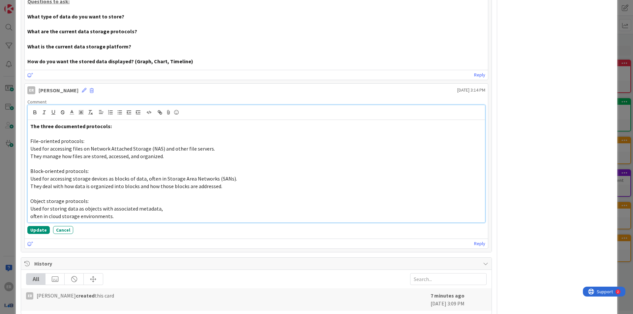
click at [73, 123] on strong "The three documented protocols:" at bounding box center [70, 126] width 81 height 7
click at [72, 123] on strong "The three documented protocols:" at bounding box center [70, 126] width 81 height 7
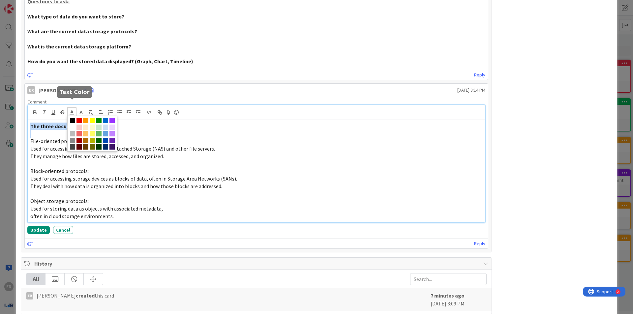
click at [71, 109] on icon at bounding box center [72, 112] width 6 height 6
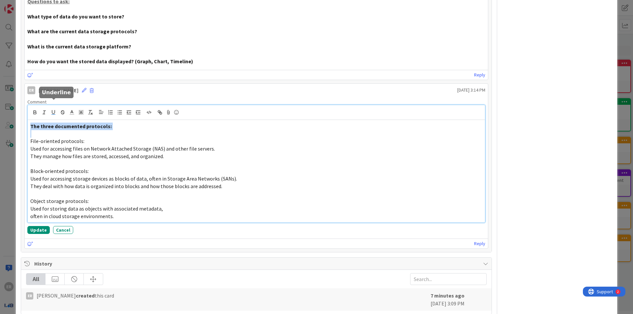
click at [54, 109] on icon "button" at bounding box center [53, 112] width 6 height 6
click at [68, 145] on span "Used for accessing files on Network Attached Storage (NAS) and other file serve…" at bounding box center [122, 148] width 185 height 7
click at [102, 137] on p "File-oriented protocols:" at bounding box center [256, 141] width 452 height 8
click at [70, 138] on span "File-oriented protocols" at bounding box center [56, 141] width 53 height 7
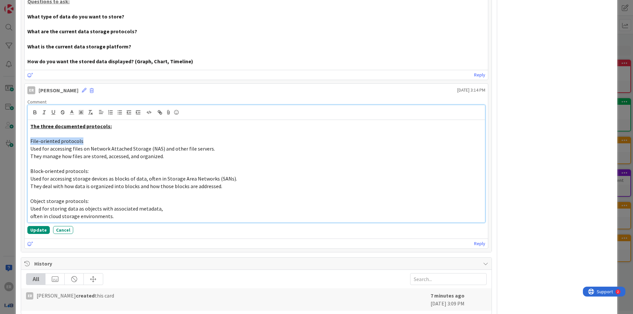
click at [70, 138] on span "File-oriented protocols" at bounding box center [56, 141] width 53 height 7
click at [55, 110] on icon "button" at bounding box center [53, 111] width 3 height 3
click at [61, 160] on p at bounding box center [256, 164] width 452 height 8
click at [60, 168] on span "Block-oriented protocols:" at bounding box center [59, 171] width 58 height 7
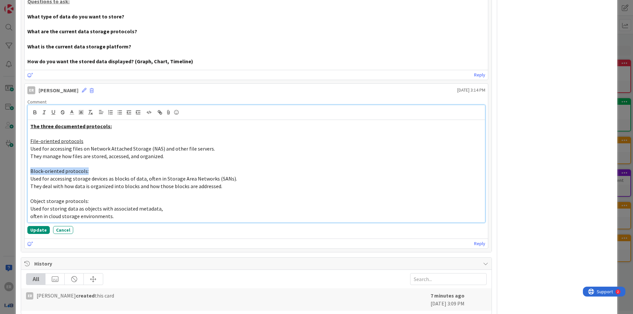
click at [60, 168] on span "Block-oriented protocols:" at bounding box center [59, 171] width 58 height 7
click at [52, 110] on icon "button" at bounding box center [53, 111] width 3 height 3
click at [58, 183] on span "They deal with how data is organized into blocks and how those blocks are addre…" at bounding box center [126, 186] width 192 height 7
click at [61, 198] on span "Object storage protocols:" at bounding box center [59, 201] width 58 height 7
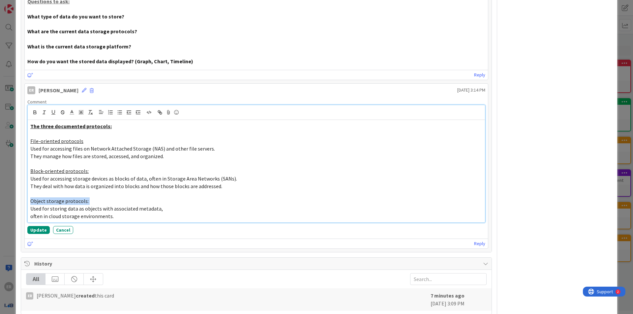
click at [61, 198] on span "Object storage protocols:" at bounding box center [59, 201] width 58 height 7
click at [56, 108] on button "button" at bounding box center [53, 112] width 9 height 8
click at [114, 167] on div "The three documented protocols: File-oriented protocols Used for accessing file…" at bounding box center [256, 171] width 457 height 102
click at [140, 190] on p at bounding box center [256, 194] width 452 height 8
click at [38, 216] on div "Comment The three documented protocols: File-oriented protocols Used for access…" at bounding box center [256, 166] width 463 height 140
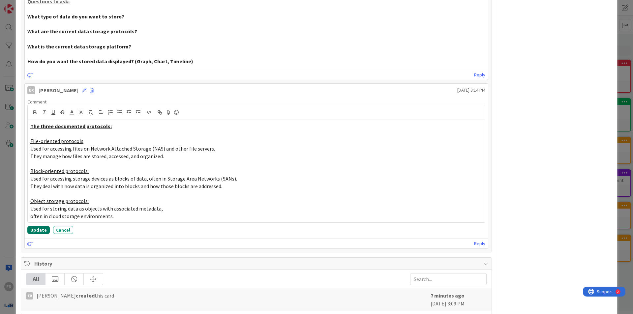
click at [37, 226] on button "Update" at bounding box center [38, 230] width 22 height 8
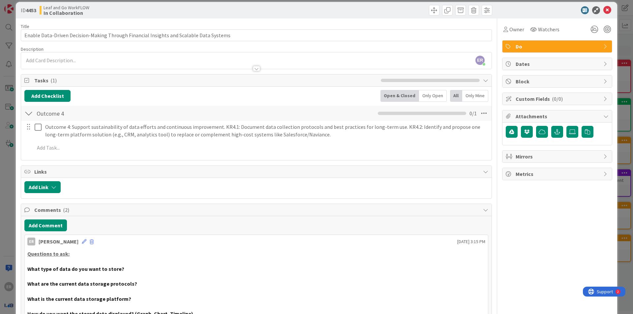
scroll to position [0, 0]
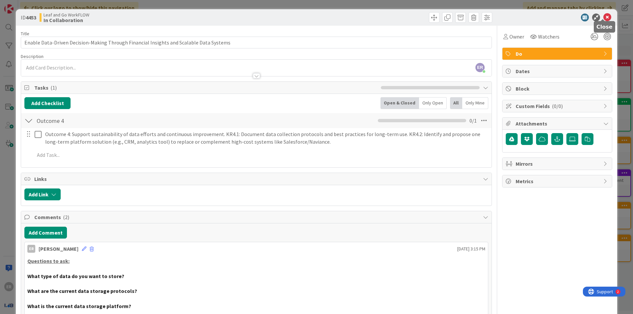
click at [603, 17] on icon at bounding box center [607, 18] width 8 height 8
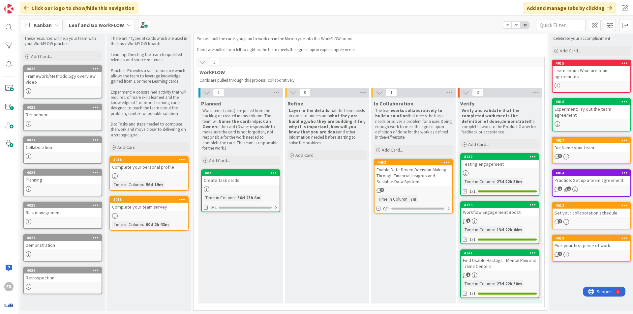
click at [410, 177] on div "Enable Data-Driven Decision-Making Through Financial Insights and Scalable Data…" at bounding box center [413, 175] width 78 height 20
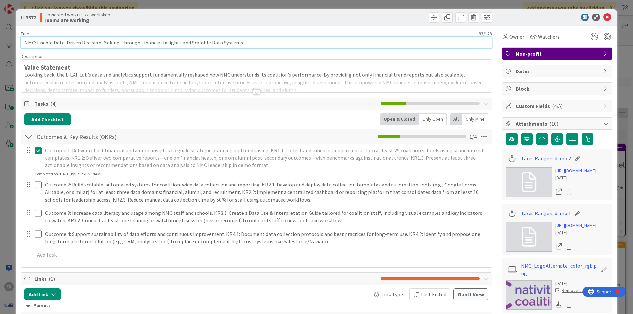
click at [149, 40] on input "NMC: Enable Data-Driven Decision-Making Through Financial Insights and Scalable…" at bounding box center [256, 43] width 471 height 12
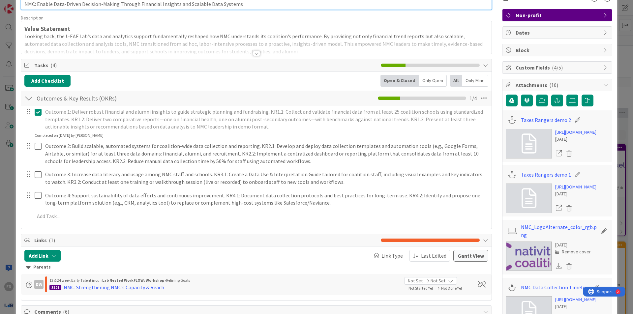
scroll to position [99, 0]
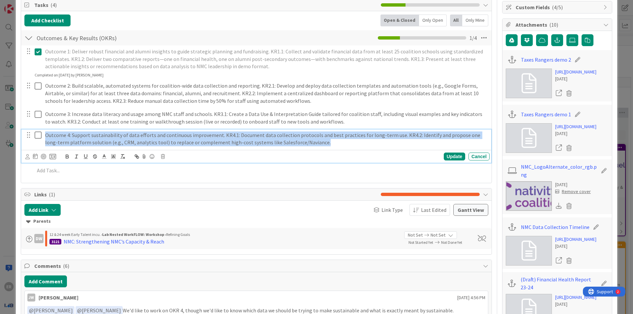
drag, startPoint x: 46, startPoint y: 130, endPoint x: 320, endPoint y: 138, distance: 273.9
click at [320, 138] on p "Outcome 4: Support sustainability of data efforts and continuous improvement. K…" at bounding box center [265, 138] width 441 height 15
